Goal: Transaction & Acquisition: Obtain resource

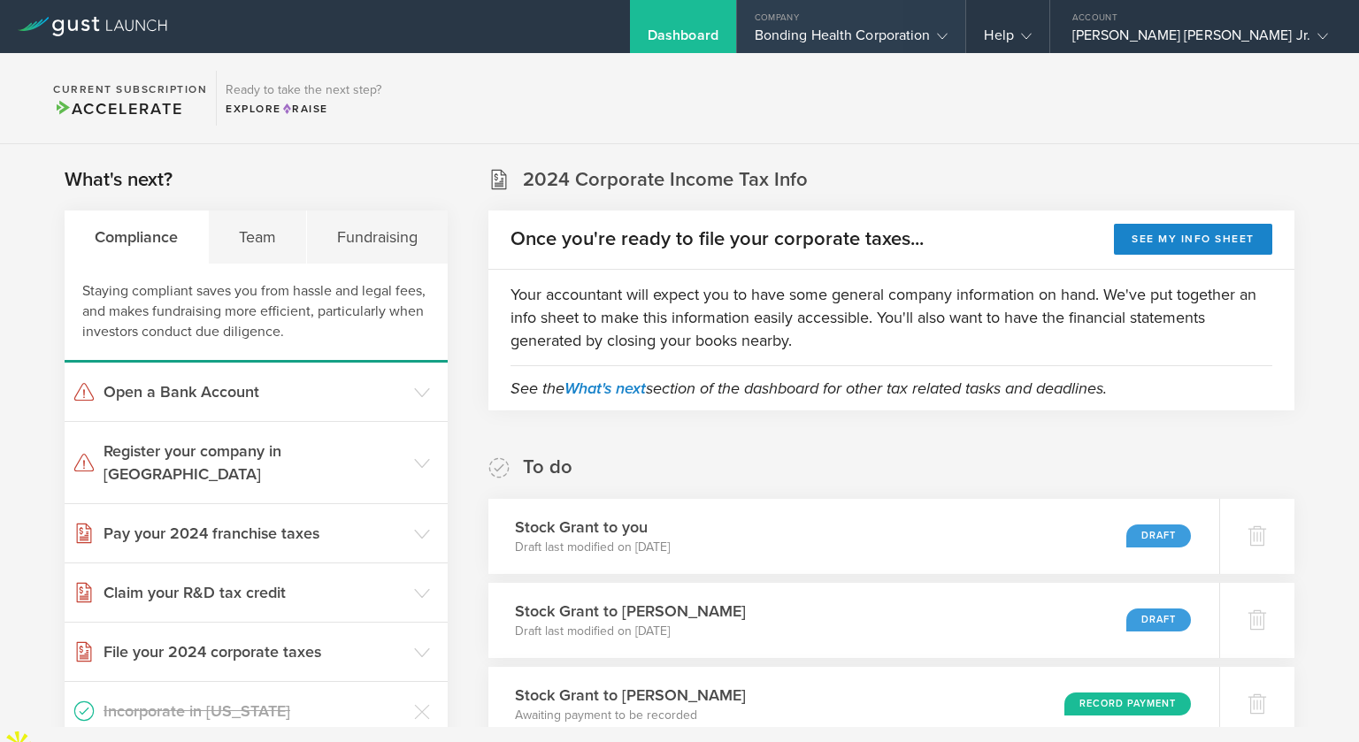
click at [948, 28] on div "Bonding Health Corporation" at bounding box center [852, 40] width 194 height 27
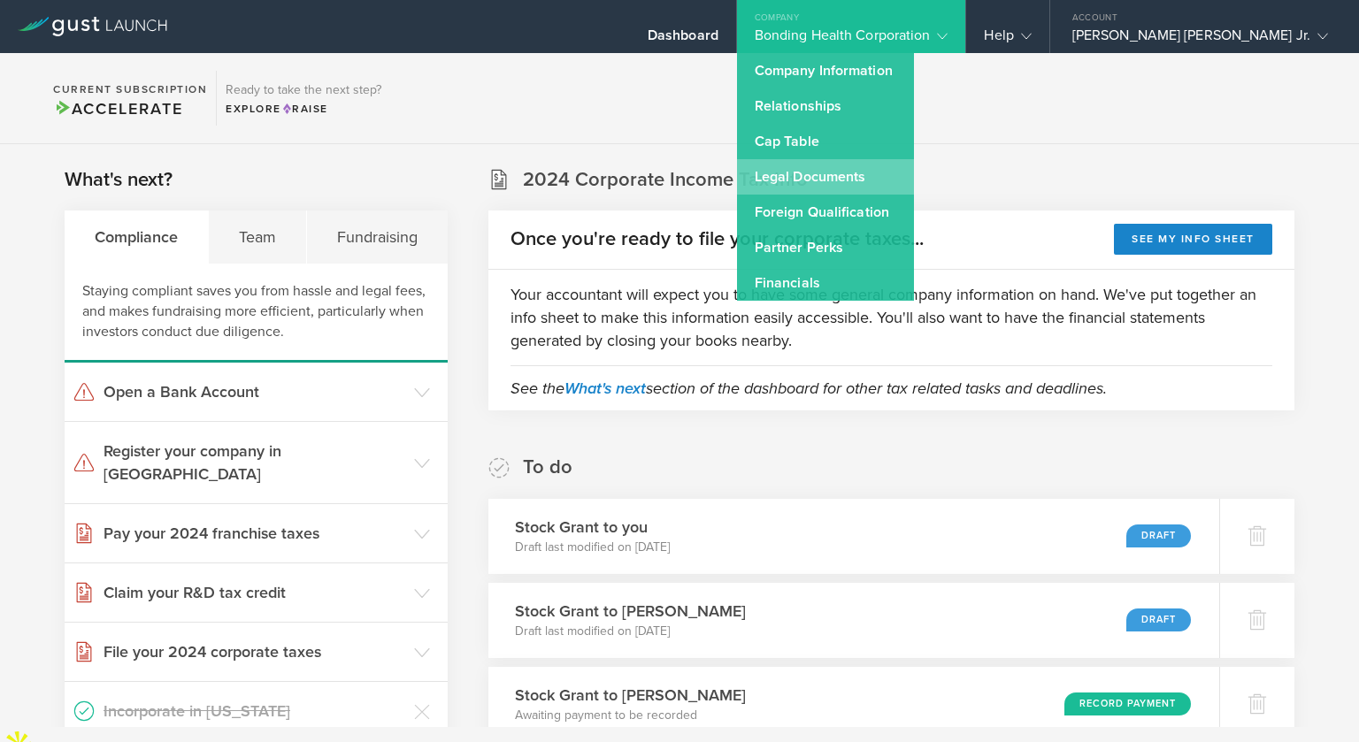
click at [914, 180] on link "Legal Documents" at bounding box center [825, 176] width 177 height 35
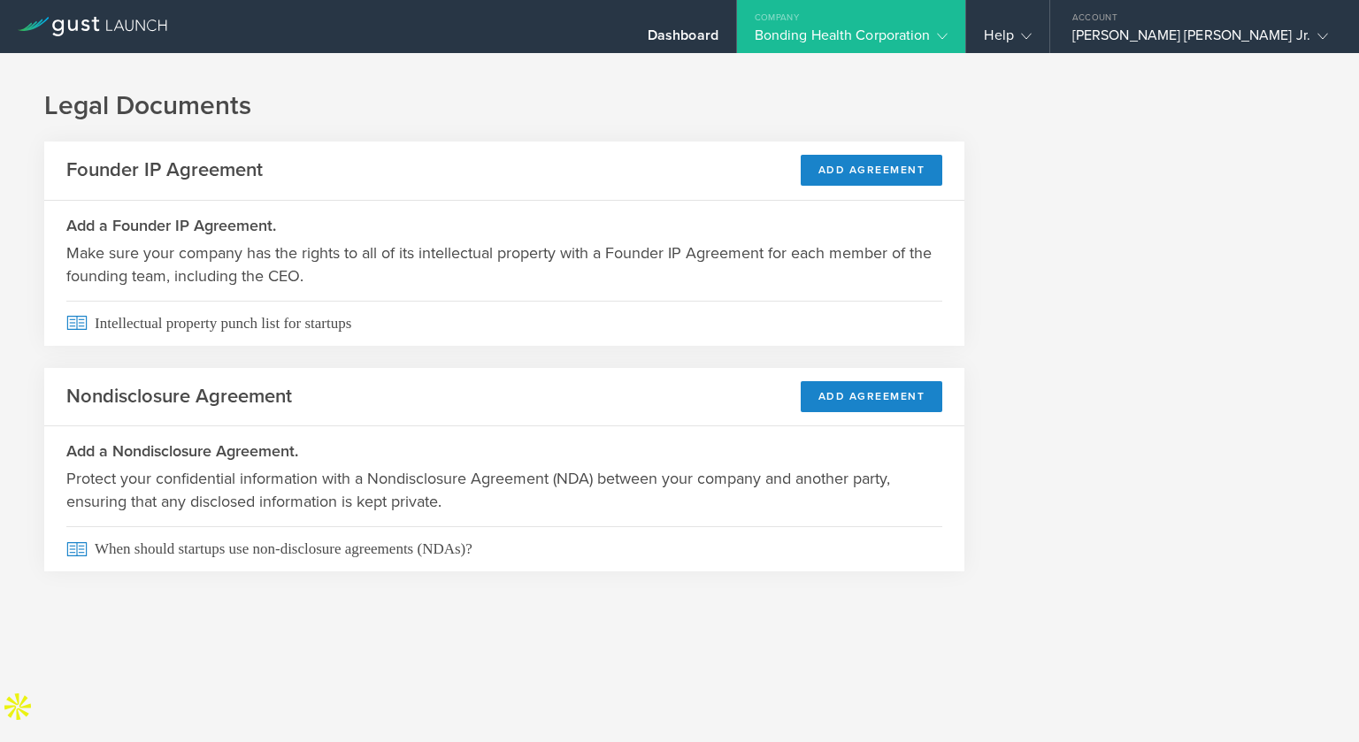
click at [1054, 225] on div "Legal Documents Founder IP Agreement Add Agreement Add a Founder IP Agreement. …" at bounding box center [679, 345] width 1359 height 585
click at [941, 600] on div "Legal Documents Founder IP Agreement Add Agreement Add a Founder IP Agreement. …" at bounding box center [679, 345] width 1359 height 585
click at [945, 604] on div "Legal Documents Founder IP Agreement Add Agreement Add a Founder IP Agreement. …" at bounding box center [679, 345] width 1359 height 585
drag, startPoint x: 1075, startPoint y: 737, endPoint x: 1073, endPoint y: 778, distance: 40.7
click at [1073, 741] on html "Dashboard Company Bonding Health Corporation Company Information Relationships …" at bounding box center [679, 371] width 1359 height 742
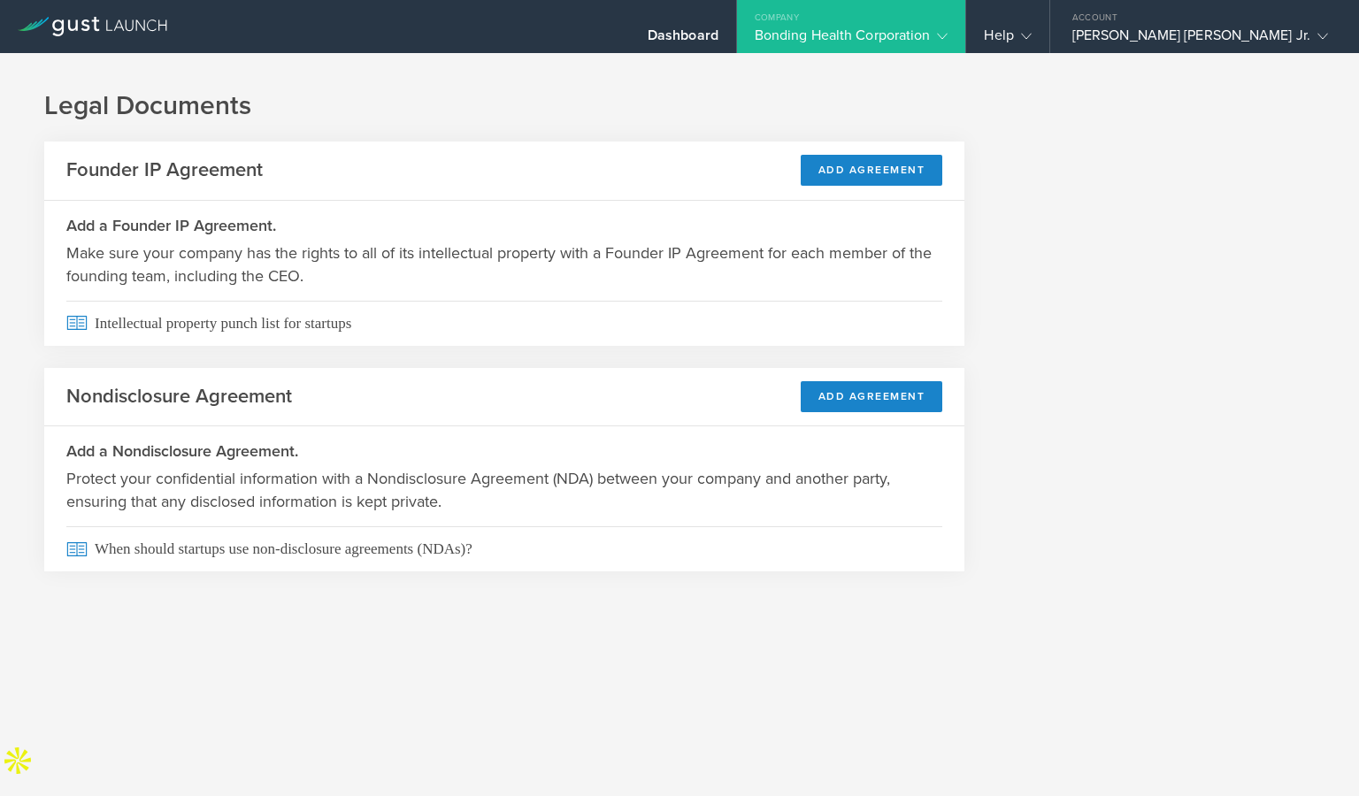
click at [772, 678] on div "Legal Documents Founder IP Agreement Add Agreement Add a Founder IP Agreement. …" at bounding box center [679, 424] width 1359 height 743
click at [948, 43] on div "Bonding Health Corporation" at bounding box center [852, 40] width 194 height 27
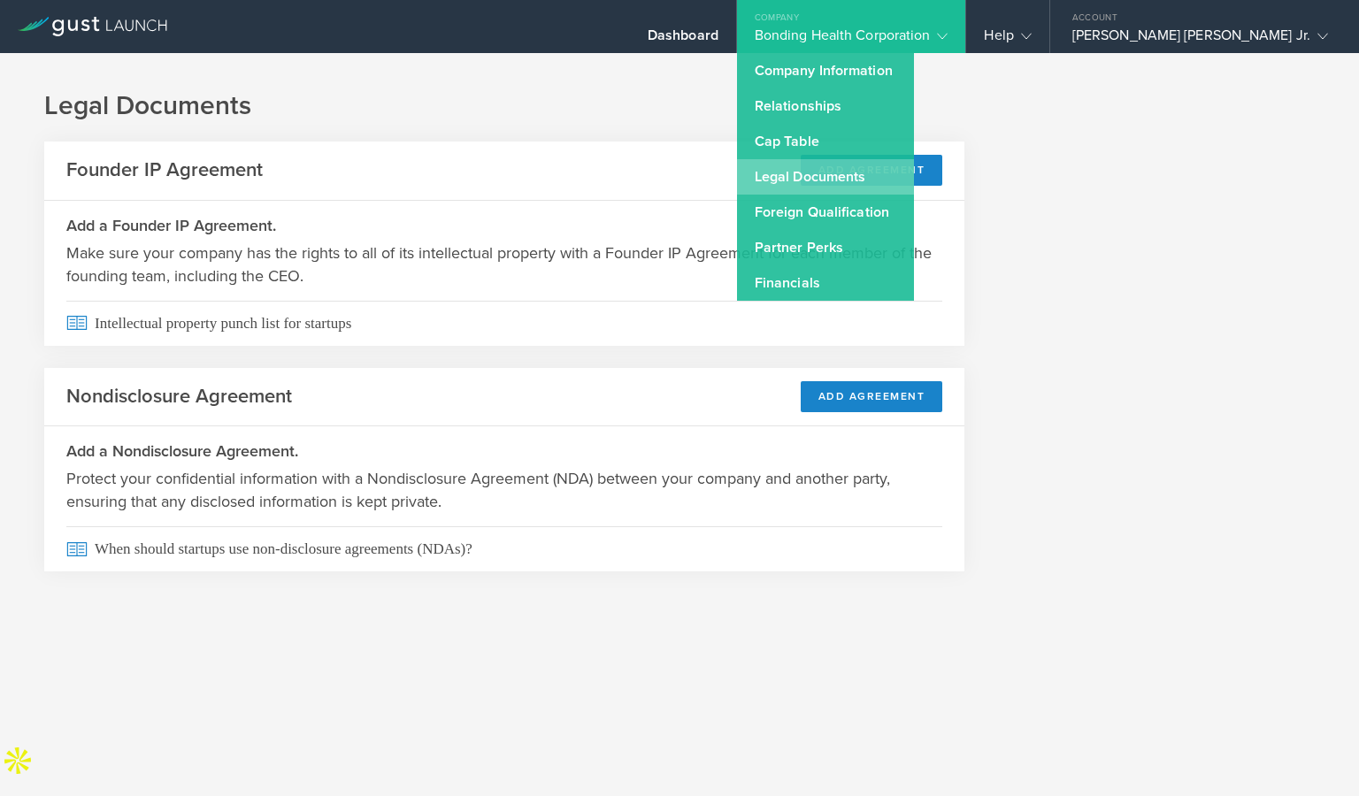
click at [914, 172] on link "Legal Documents" at bounding box center [825, 176] width 177 height 35
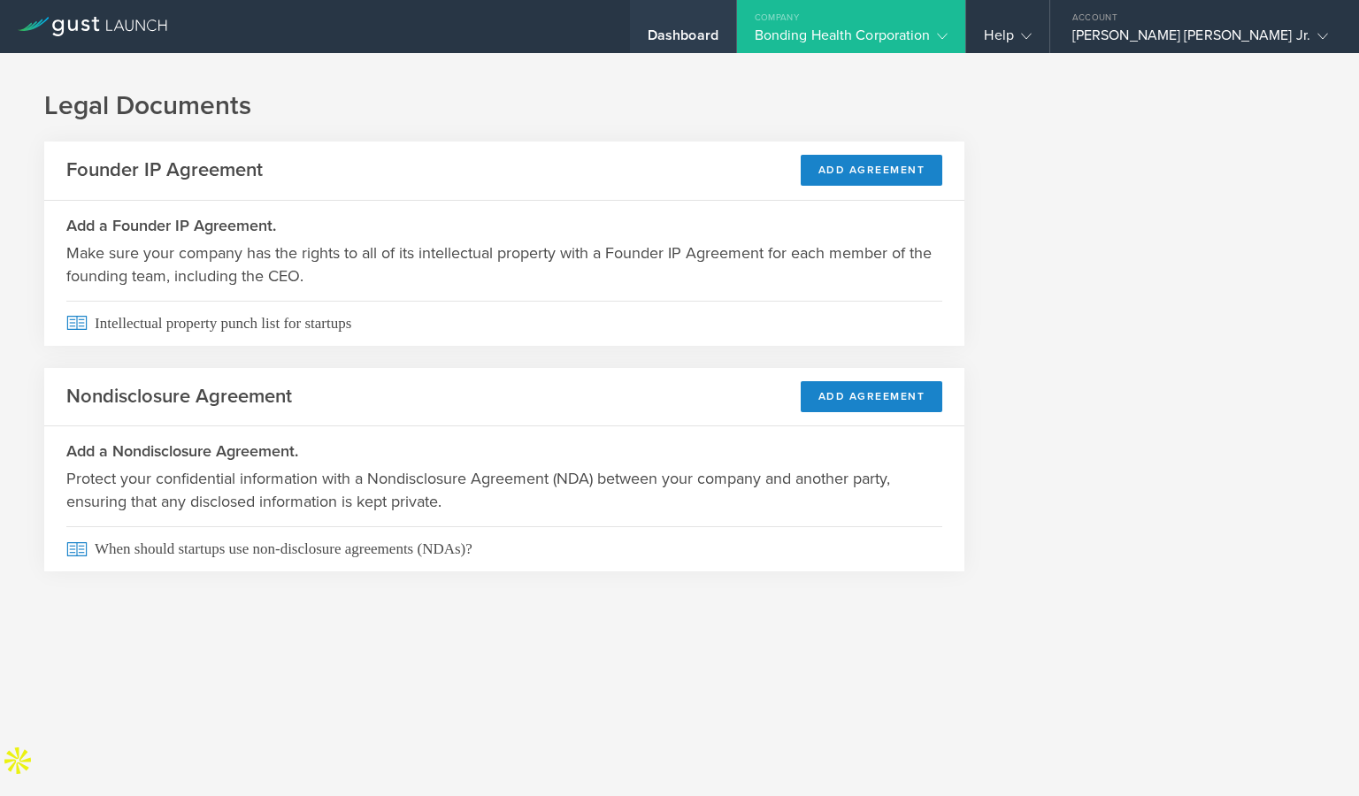
click at [718, 30] on div "Dashboard" at bounding box center [682, 40] width 71 height 27
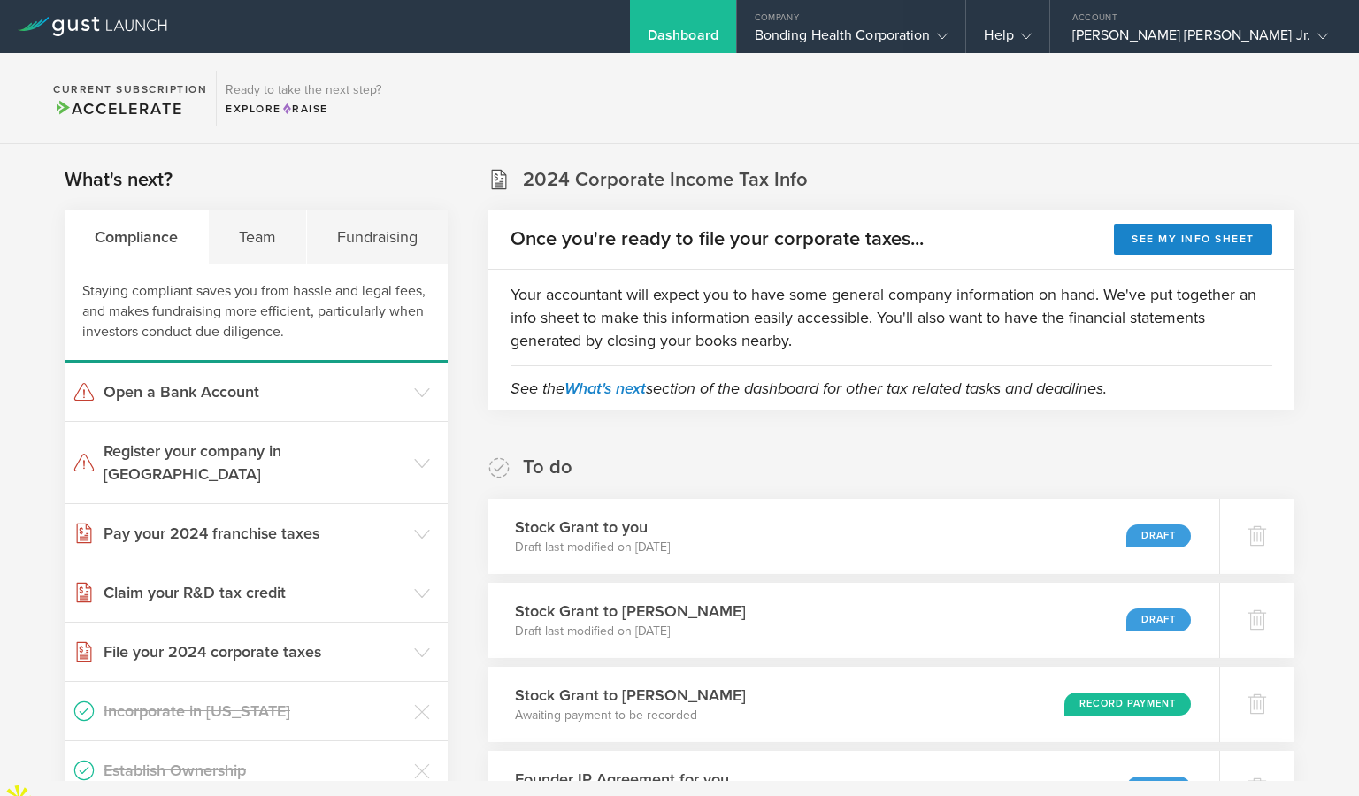
click at [718, 30] on div "Dashboard" at bounding box center [682, 40] width 71 height 27
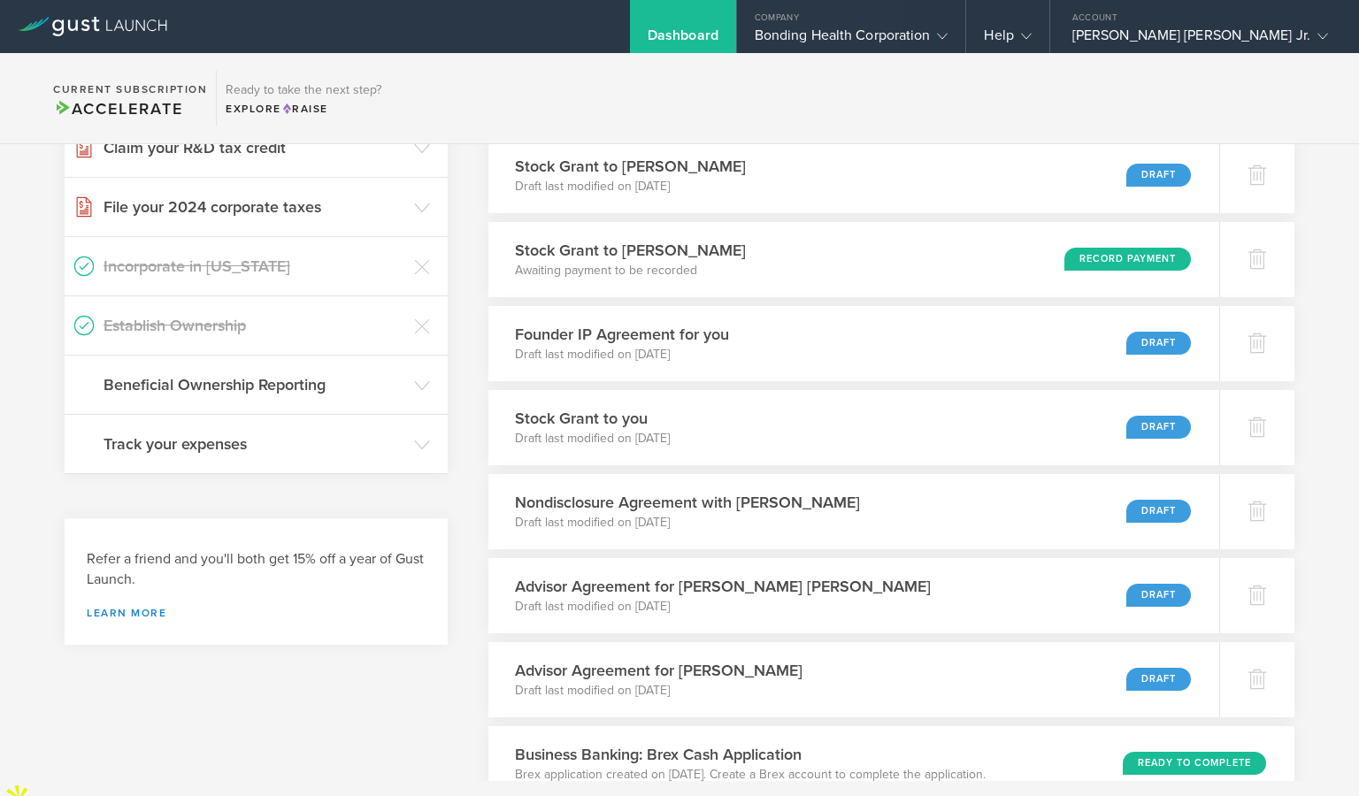
scroll to position [495, 0]
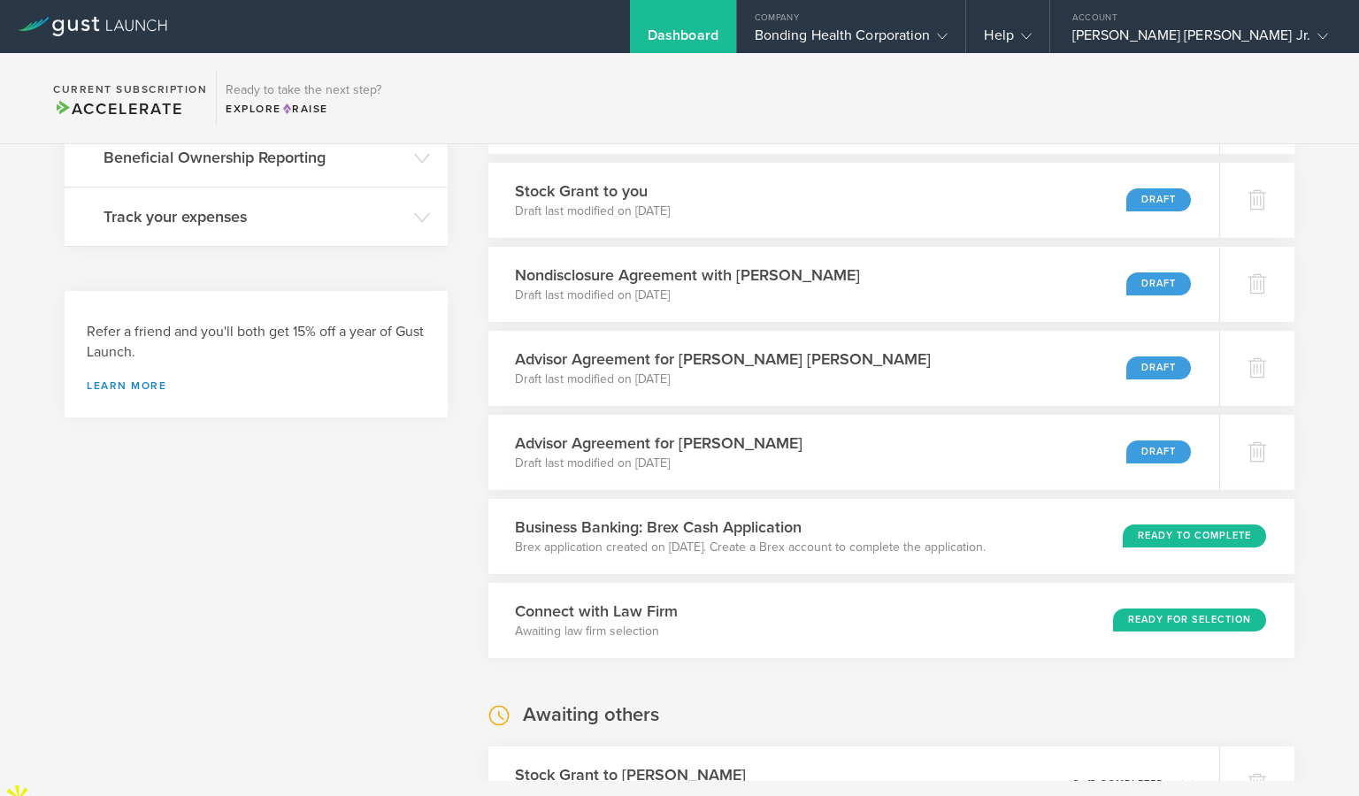
scroll to position [708, 0]
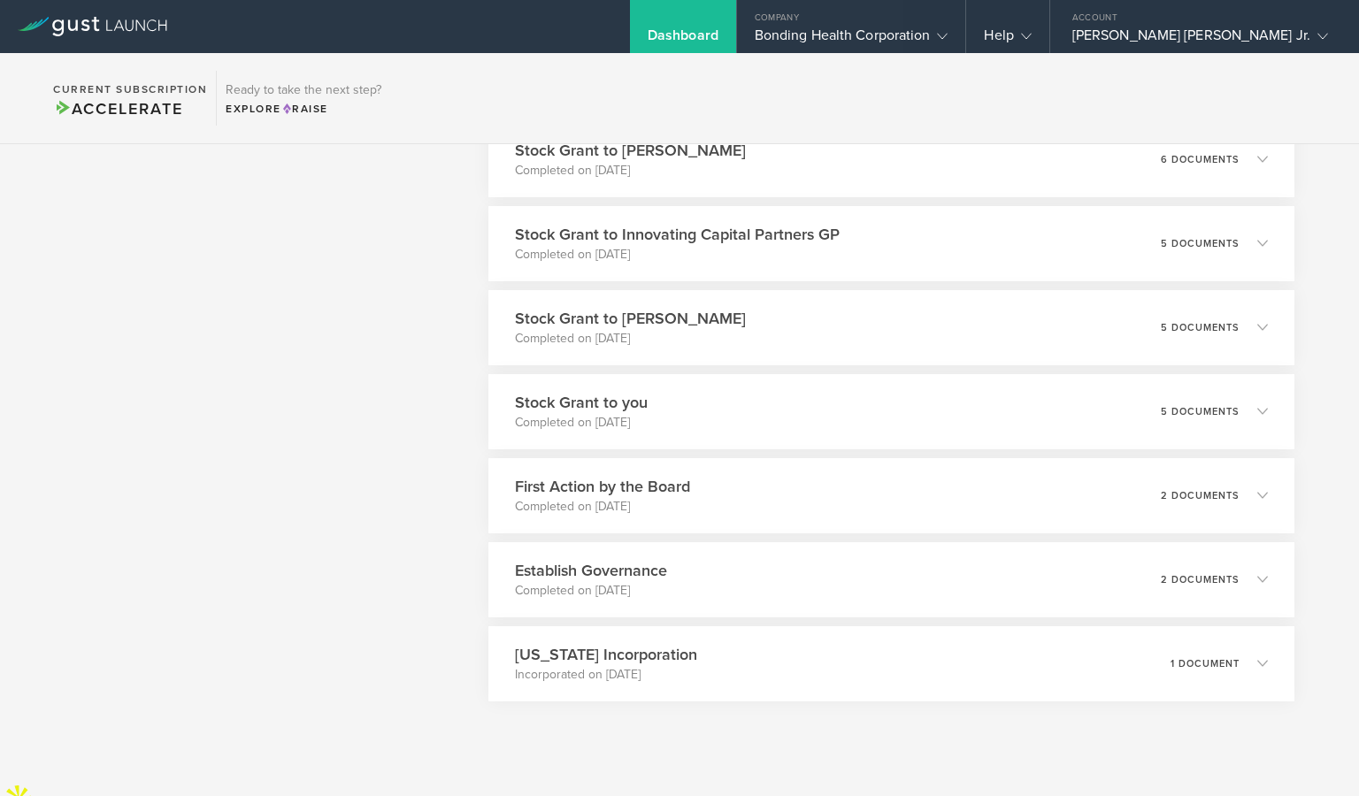
scroll to position [3285, 0]
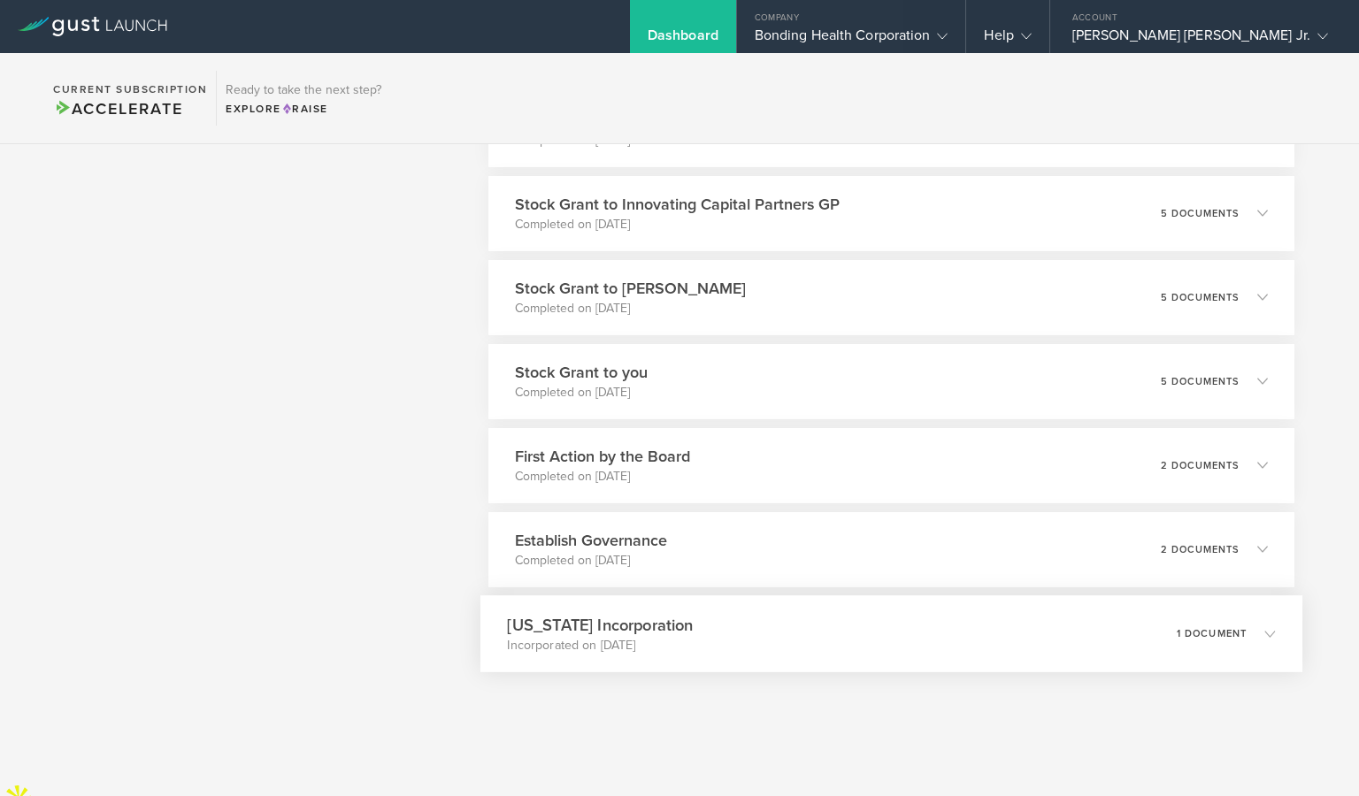
click at [1210, 636] on p "1 document" at bounding box center [1211, 633] width 71 height 10
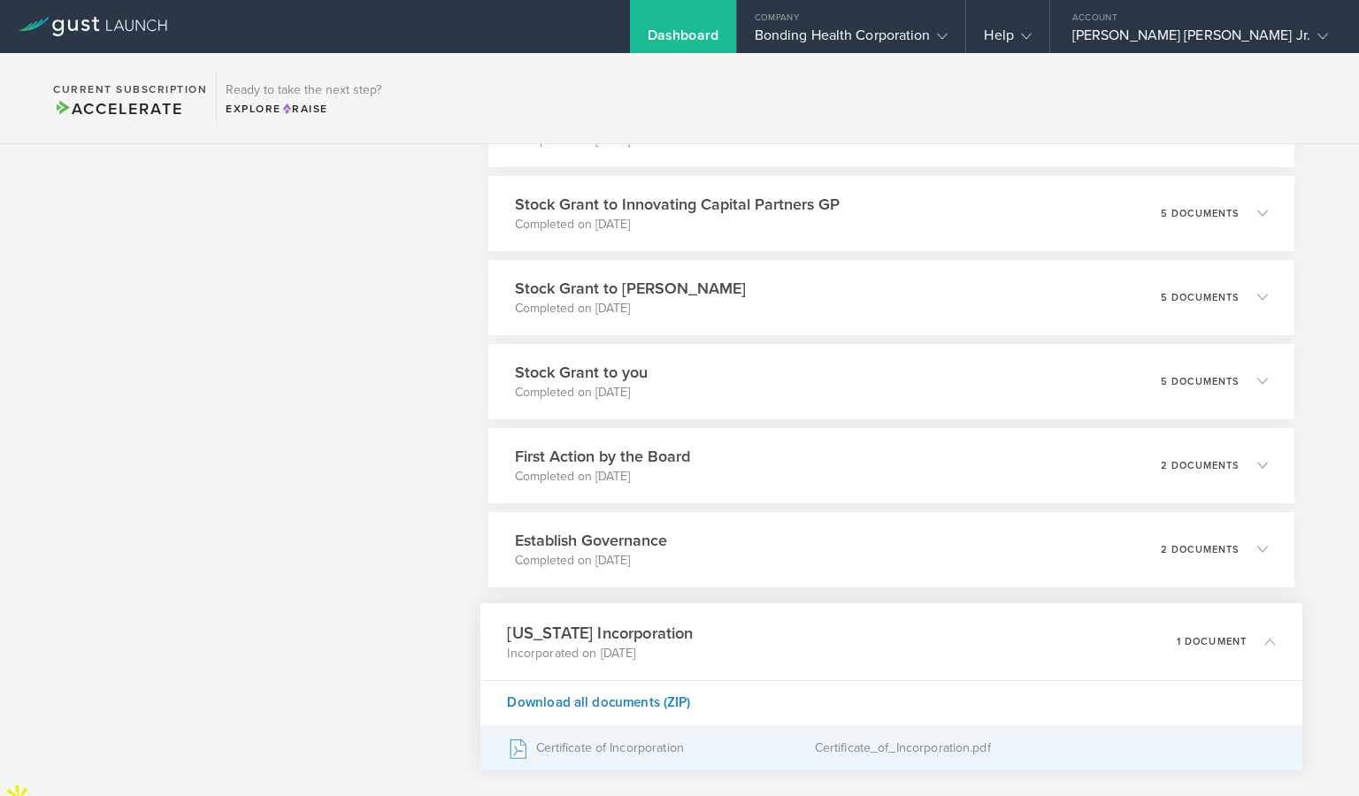
click at [663, 741] on div "Certificate of Incorporation" at bounding box center [660, 747] width 307 height 44
